Goal: Task Accomplishment & Management: Use online tool/utility

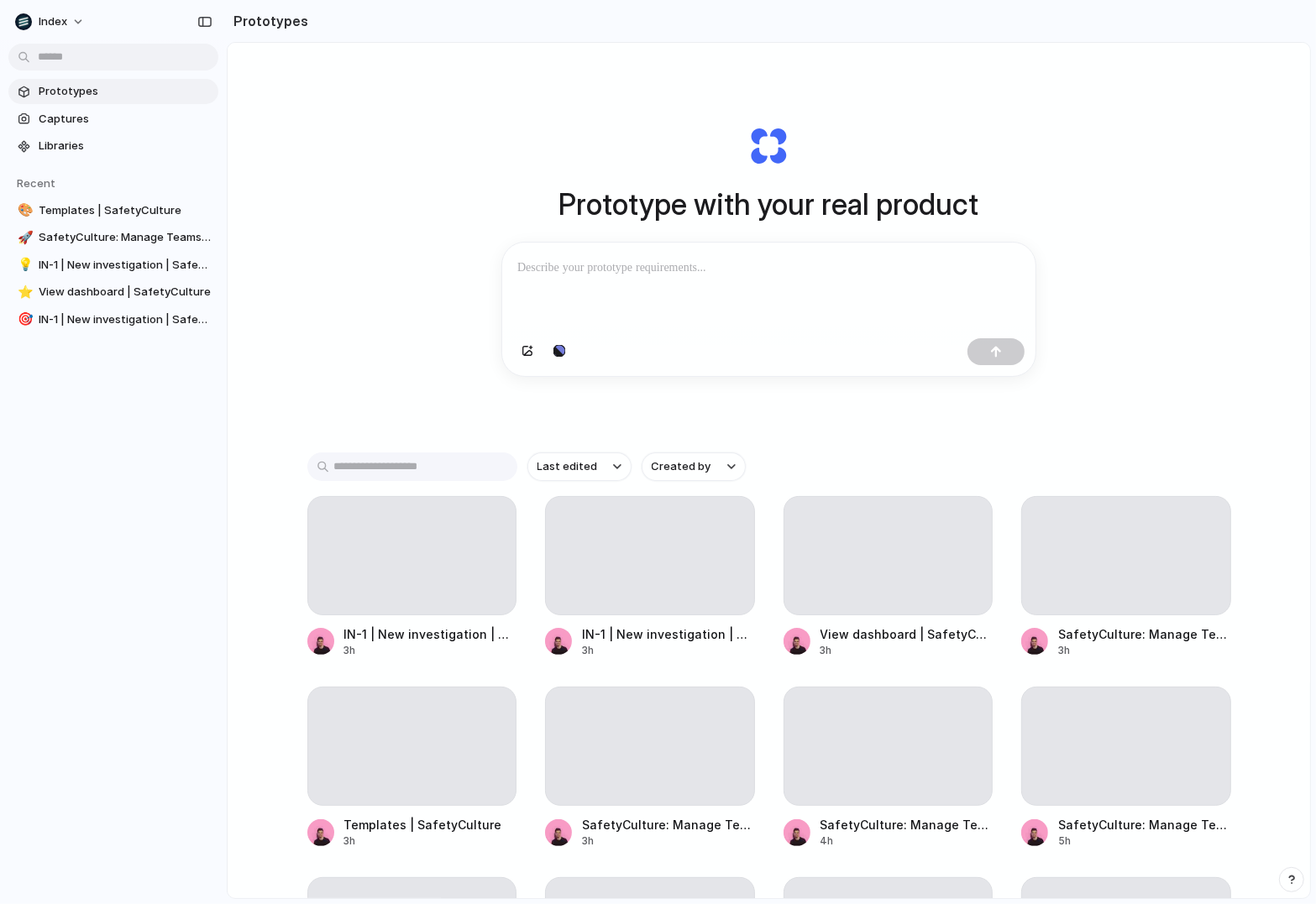
click at [366, 340] on div "Prototype with your real product Clone web app Clone screenshot Start from exis…" at bounding box center [768, 515] width 1082 height 945
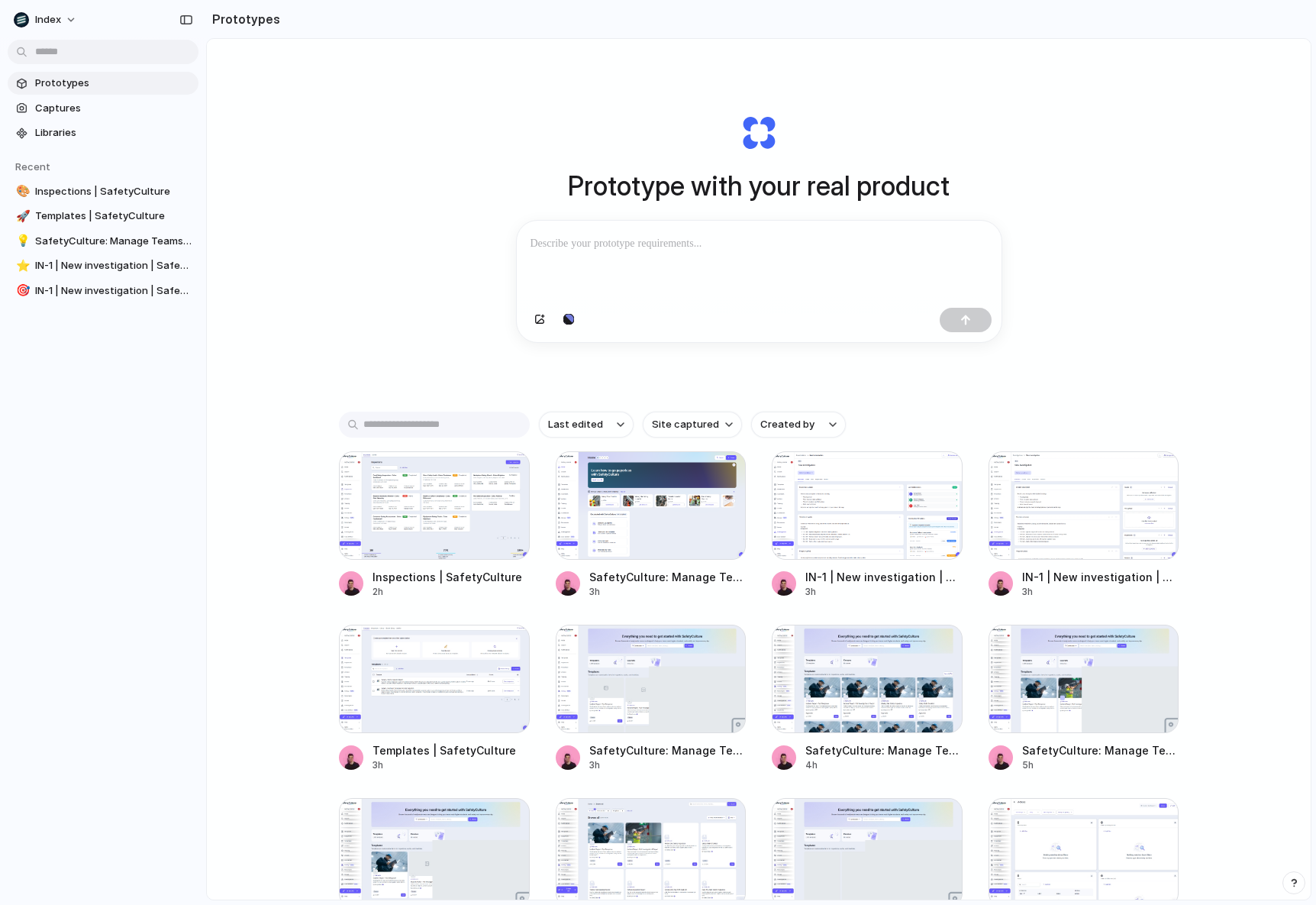
click at [274, 336] on div "Prototype with your real product Clone web app Clone screenshot Start from exis…" at bounding box center [759, 509] width 1104 height 941
click at [430, 323] on div "Prototype with your real product Clone web app Clone screenshot Start from exis…" at bounding box center [759, 509] width 1104 height 941
click at [582, 322] on div at bounding box center [759, 322] width 485 height 40
click at [577, 322] on button "button" at bounding box center [569, 319] width 26 height 24
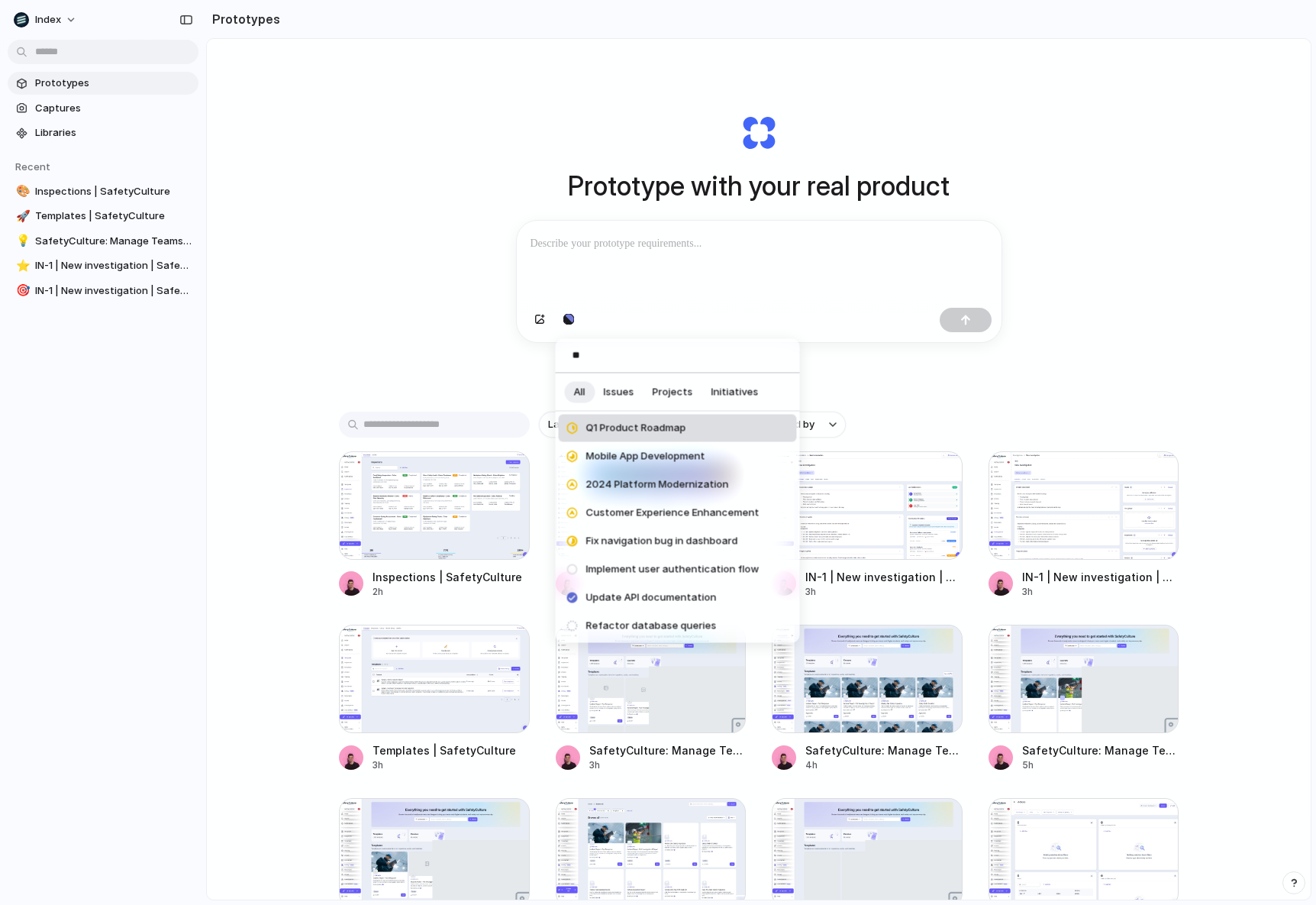
type input "*"
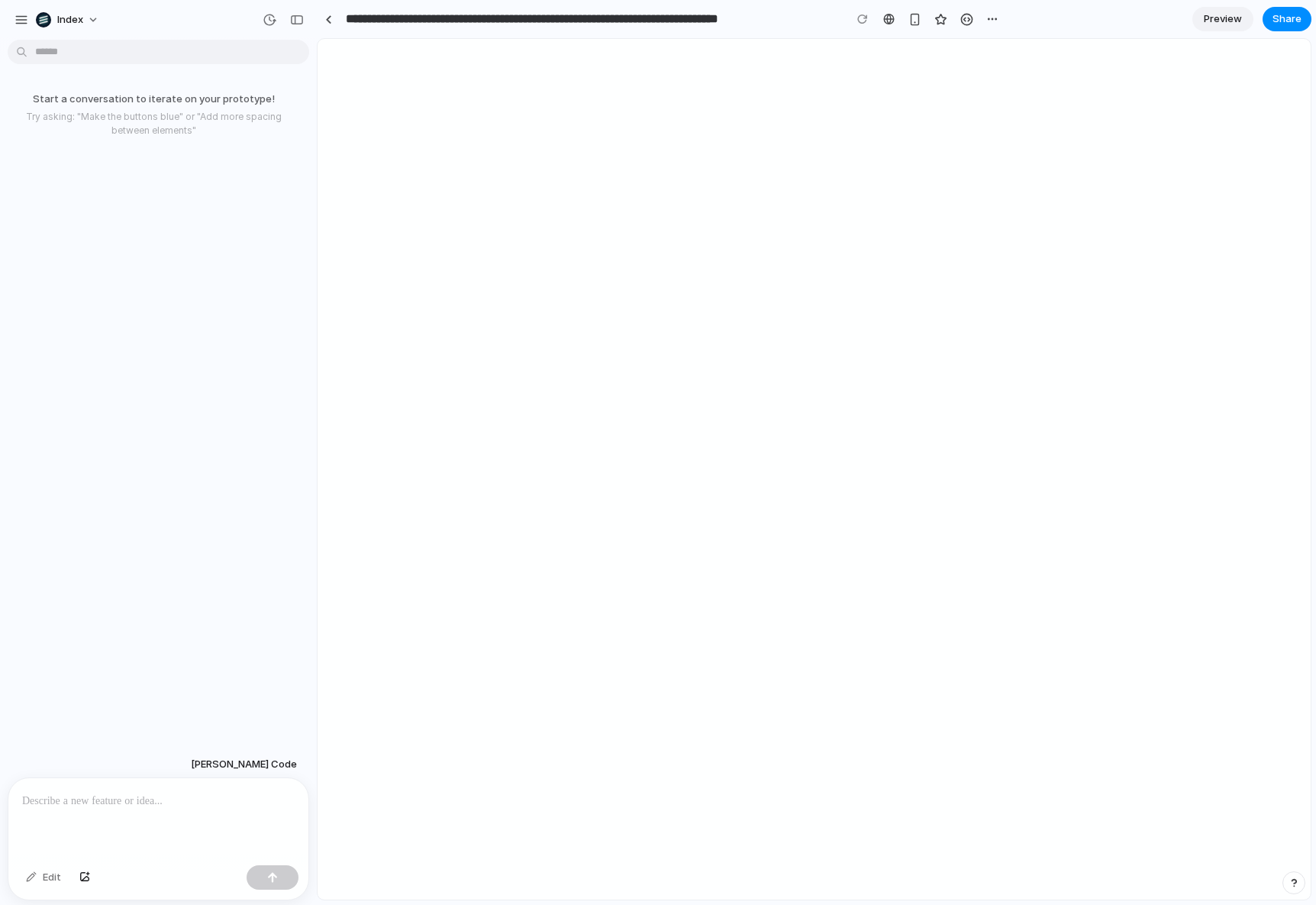
click at [243, 239] on div "Start a conversation to iterate on your prototype! Try asking: "Make the button…" at bounding box center [154, 398] width 307 height 705
